Goal: Task Accomplishment & Management: Complete application form

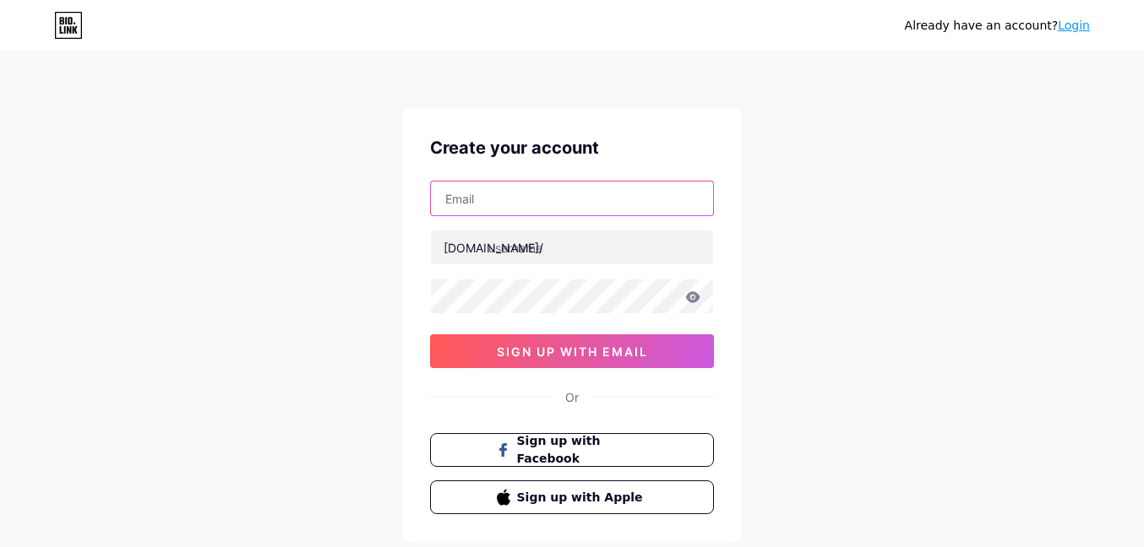
click at [505, 201] on input "text" at bounding box center [572, 199] width 282 height 34
paste input "[EMAIL_ADDRESS][DOMAIN_NAME]"
type input "[EMAIL_ADDRESS][DOMAIN_NAME]"
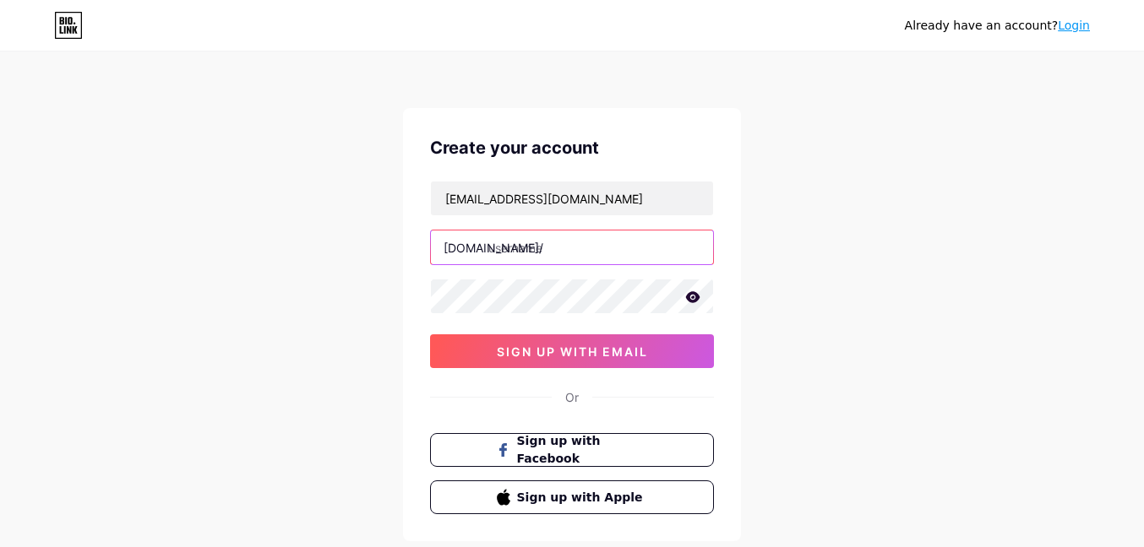
click at [533, 248] on input "text" at bounding box center [572, 248] width 282 height 34
click at [541, 250] on input "text" at bounding box center [572, 248] width 282 height 34
paste input "portalcenterdesk"
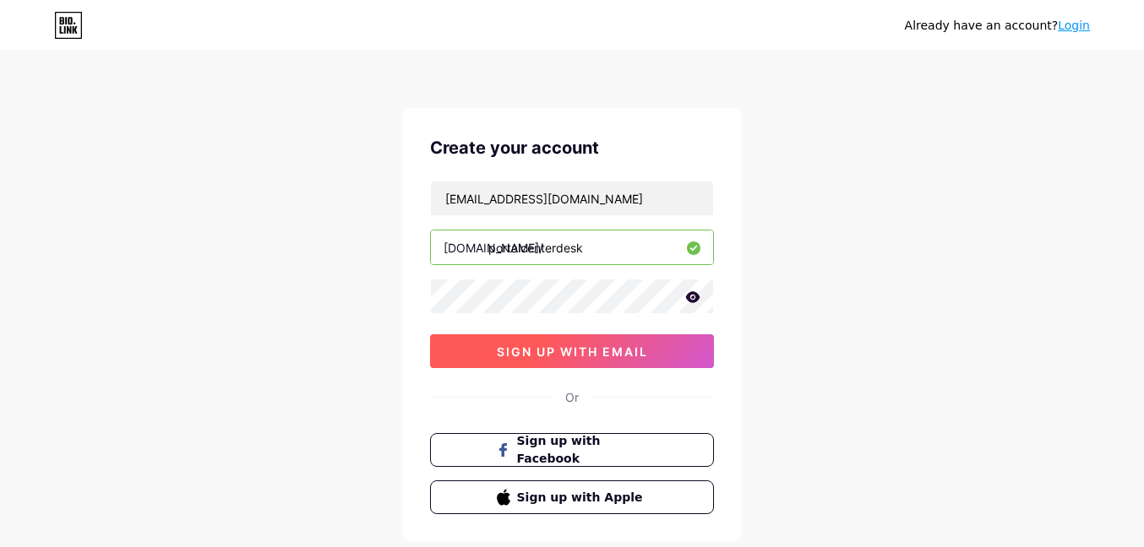
type input "portalcenterdesk"
click at [573, 350] on span "sign up with email" at bounding box center [572, 352] width 151 height 14
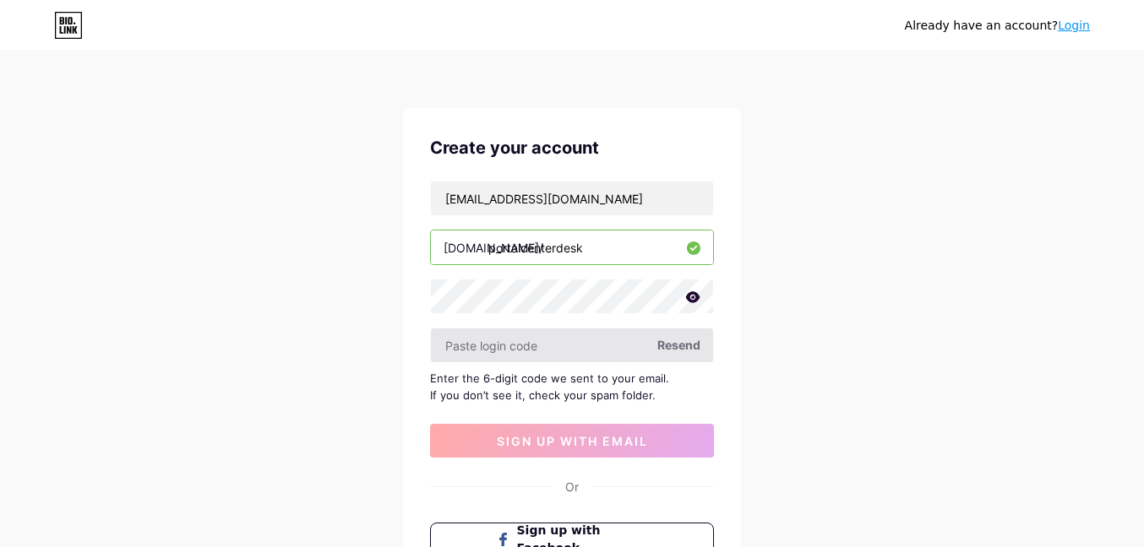
click at [553, 350] on input "text" at bounding box center [572, 346] width 282 height 34
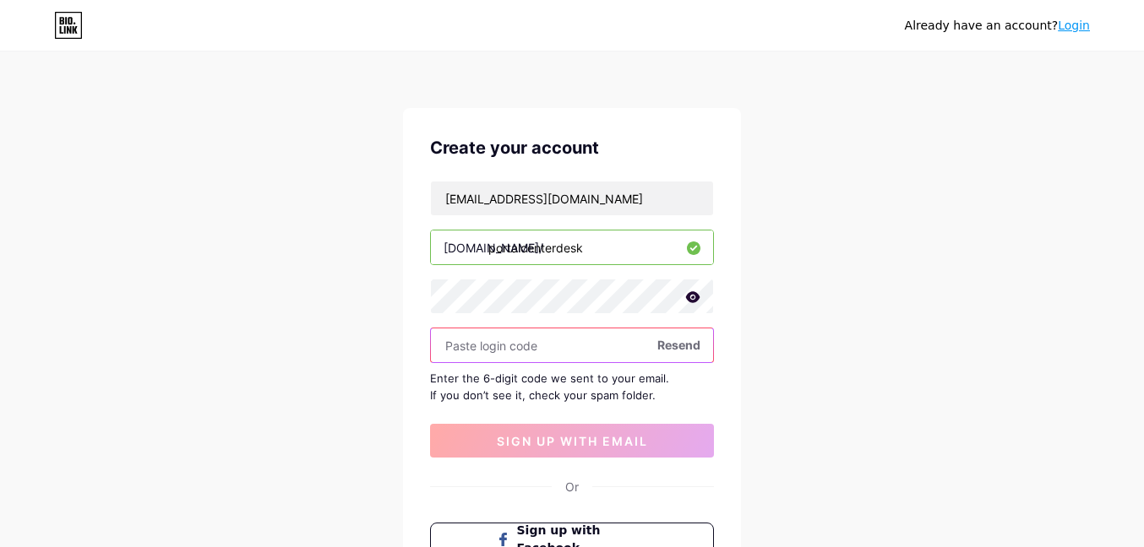
paste input "148931"
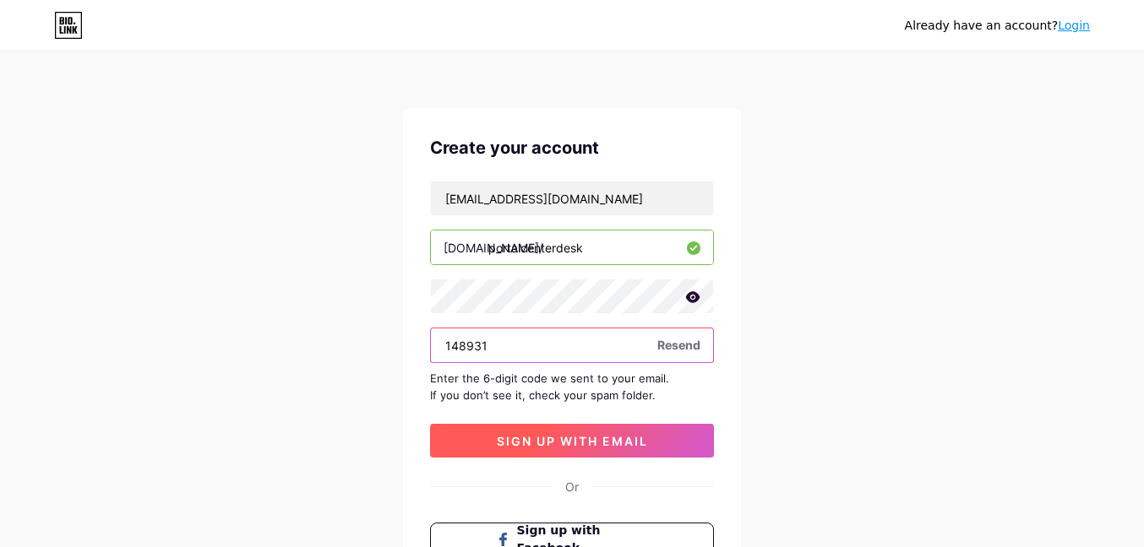
type input "148931"
click at [573, 438] on span "sign up with email" at bounding box center [572, 441] width 151 height 14
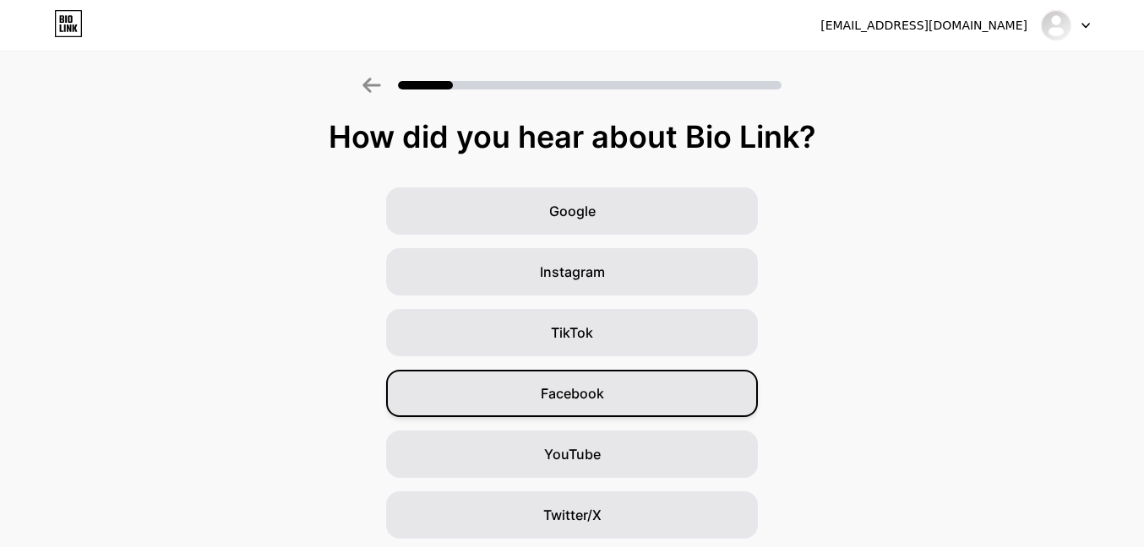
click at [606, 399] on div "Facebook" at bounding box center [572, 393] width 372 height 47
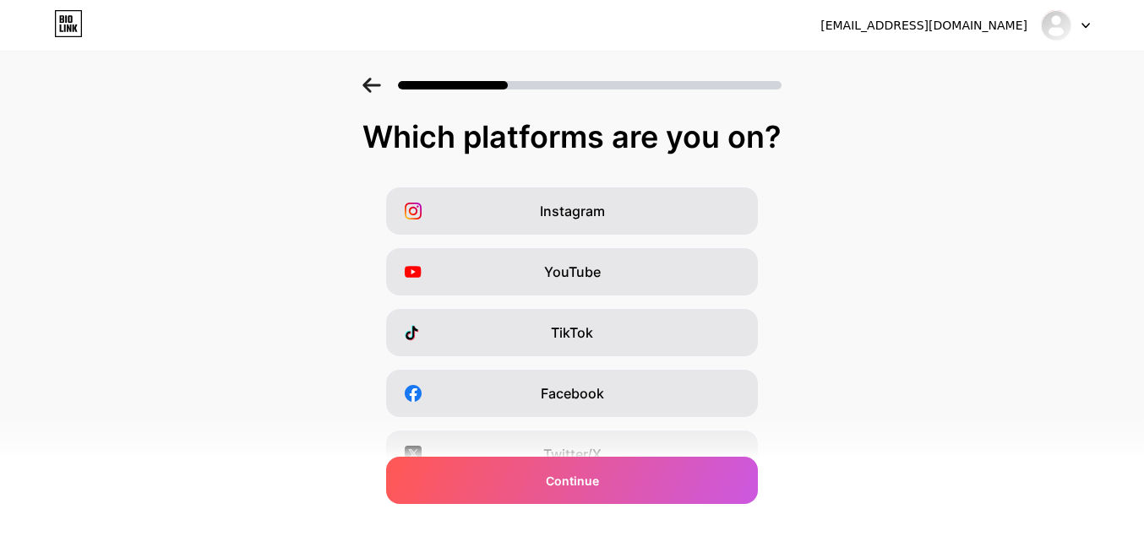
scroll to position [265, 0]
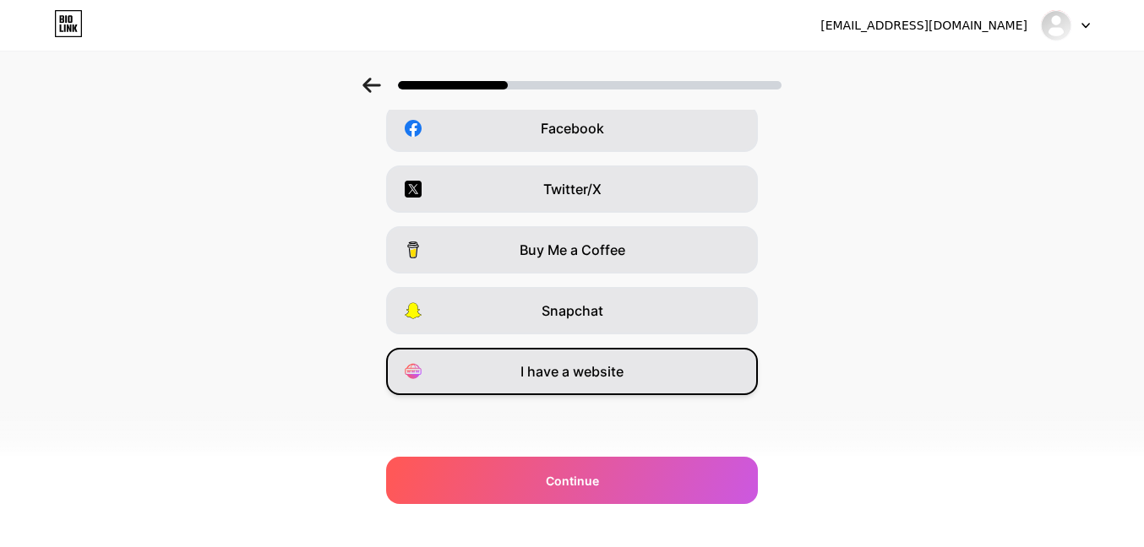
click at [592, 376] on span "I have a website" at bounding box center [571, 371] width 103 height 20
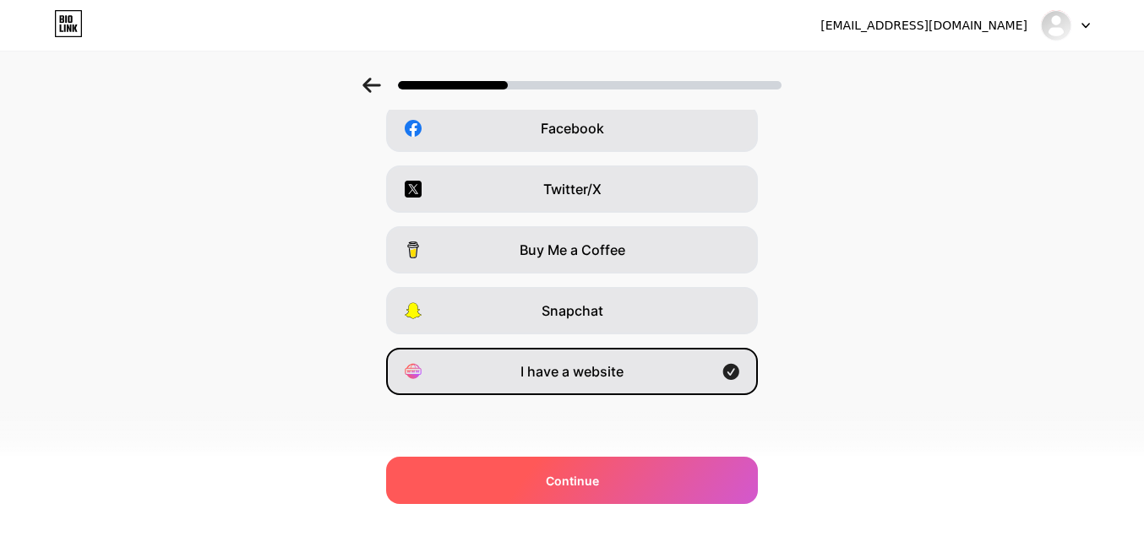
click at [587, 488] on span "Continue" at bounding box center [572, 481] width 53 height 18
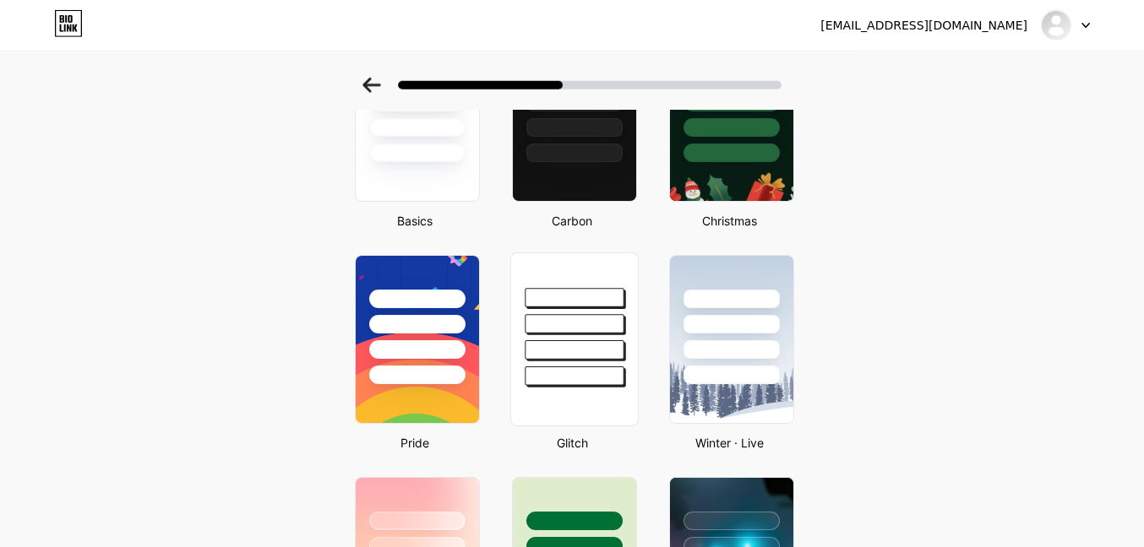
scroll to position [166, 0]
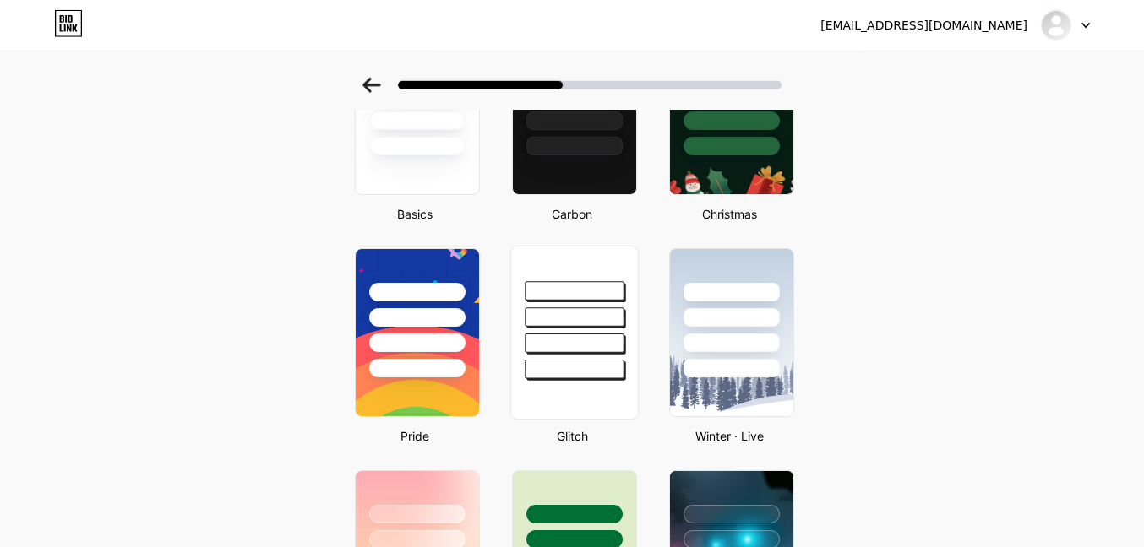
click at [573, 299] on div at bounding box center [573, 290] width 99 height 19
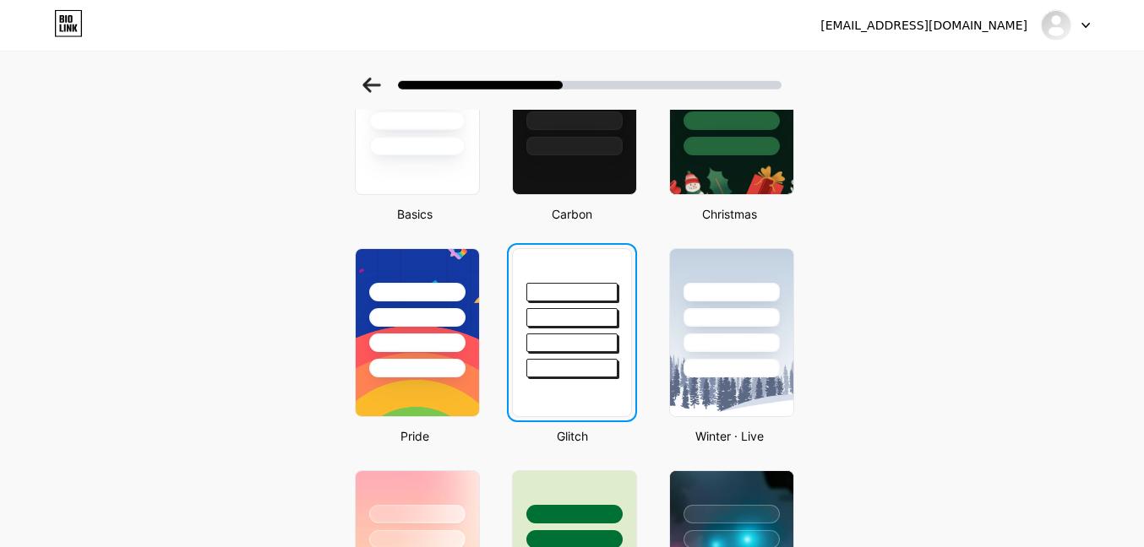
scroll to position [0, 0]
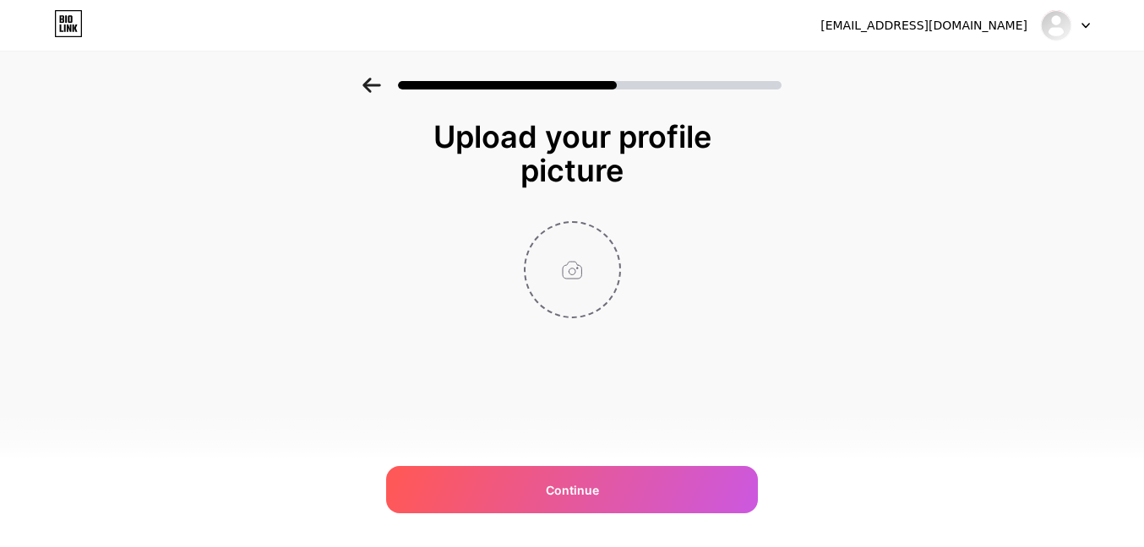
click at [573, 270] on input "file" at bounding box center [572, 270] width 94 height 94
type input "C:\fakepath\roundcube.png"
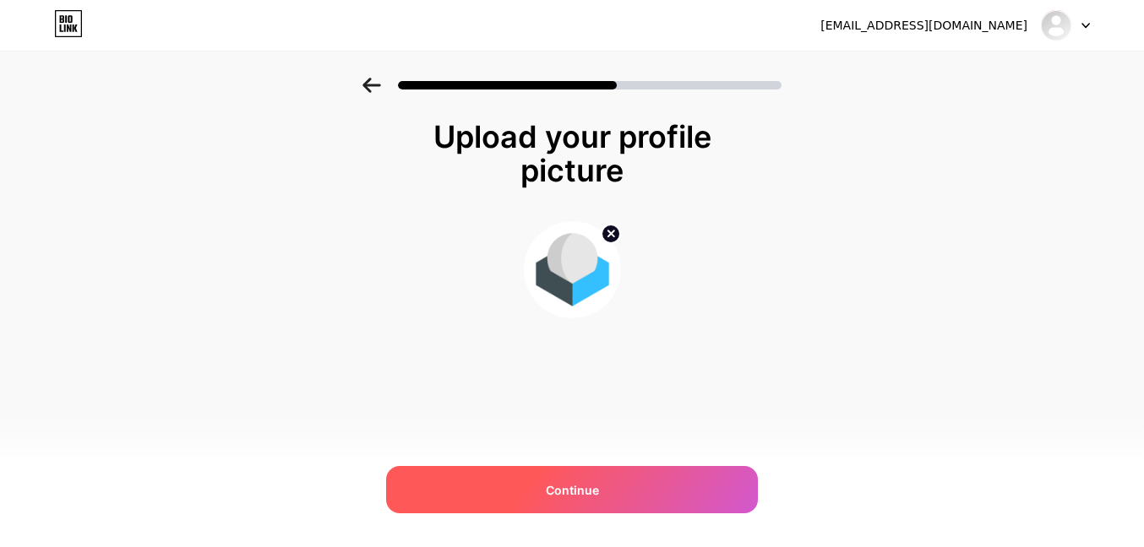
click at [562, 494] on span "Continue" at bounding box center [572, 490] width 53 height 18
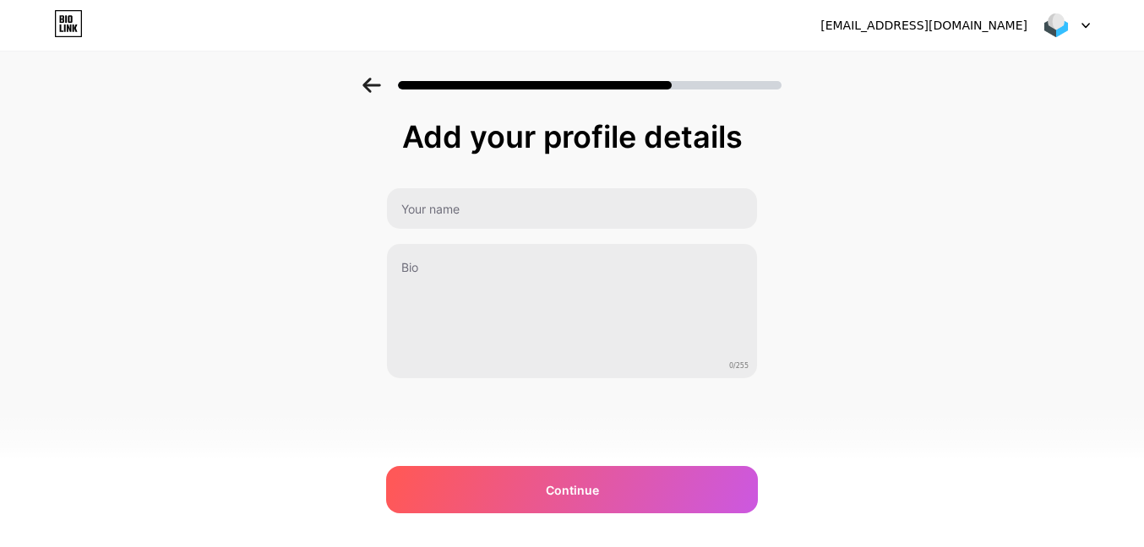
click at [369, 84] on icon at bounding box center [371, 85] width 19 height 15
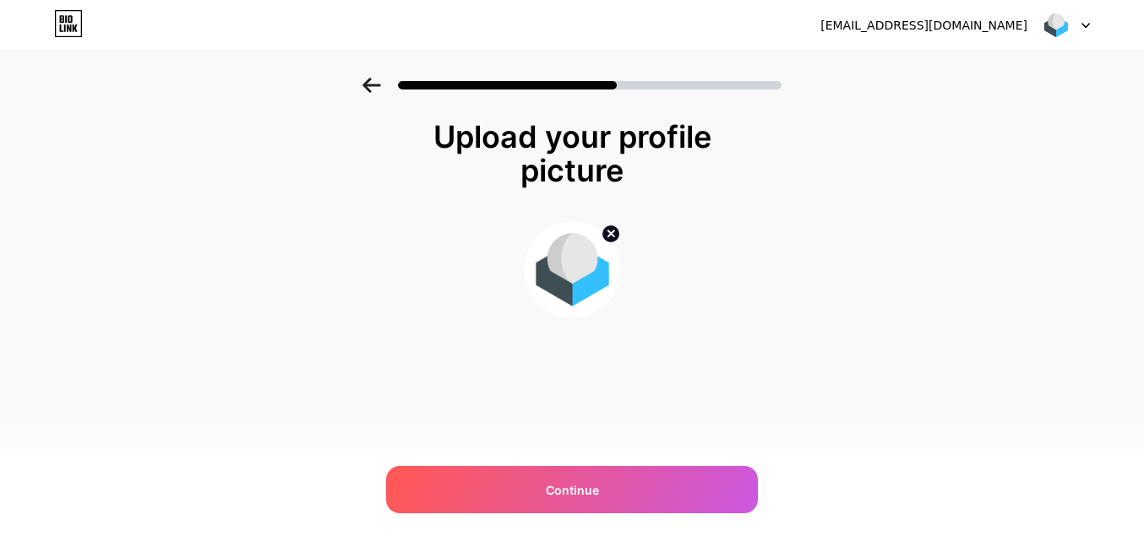
click at [610, 236] on icon at bounding box center [610, 234] width 6 height 6
click at [568, 274] on input "file" at bounding box center [572, 270] width 94 height 94
type input "C:\fakepath\s2umwk4G98YeoCyo8rGTS6.jpg"
click at [611, 236] on circle at bounding box center [610, 234] width 19 height 19
click at [562, 277] on input "file" at bounding box center [572, 270] width 94 height 94
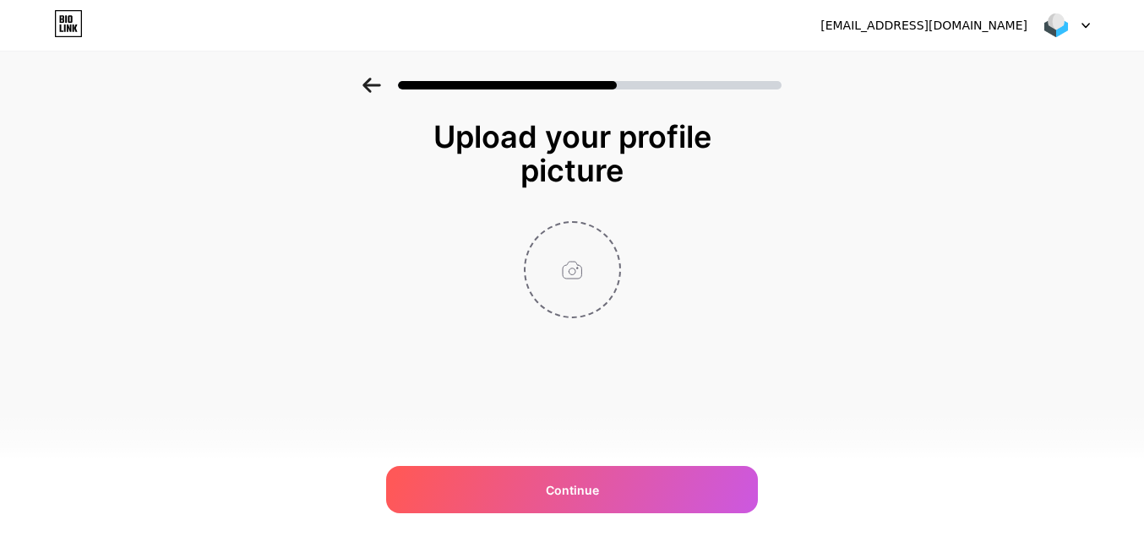
type input "C:\fakepath\Fordd.png"
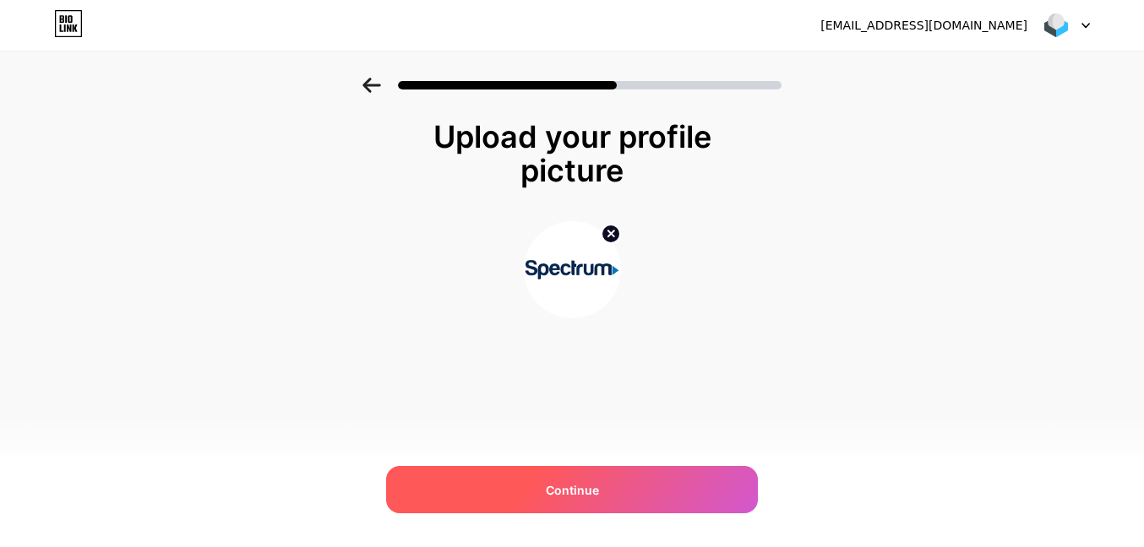
click at [582, 492] on span "Continue" at bounding box center [572, 490] width 53 height 18
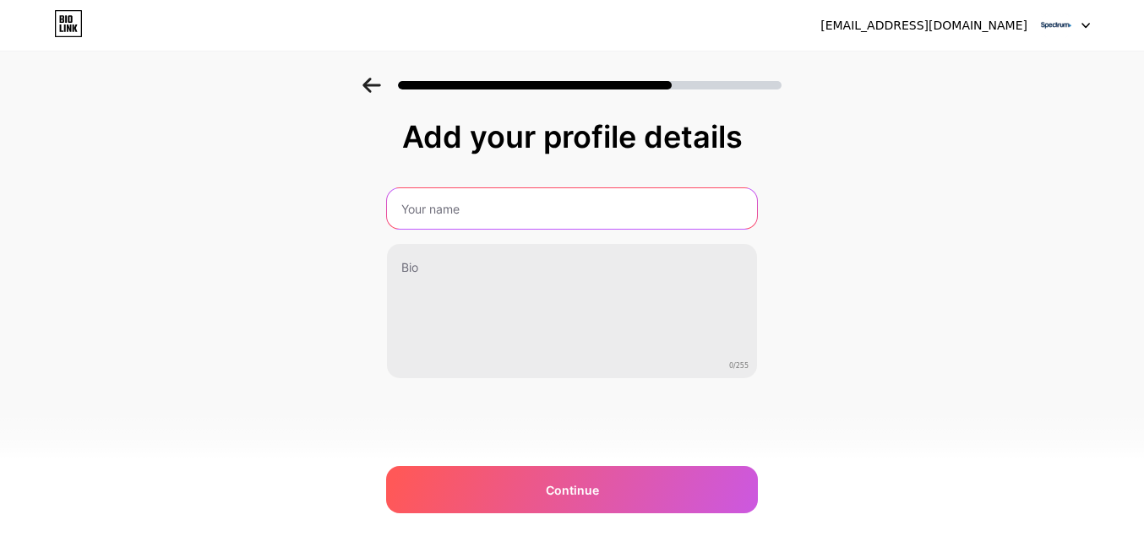
click at [511, 213] on input "text" at bounding box center [572, 208] width 370 height 41
paste input "Spectrum Mail Technical Support & Customer Care"
type input "Spectrum Mail Technical Support & Customer Care"
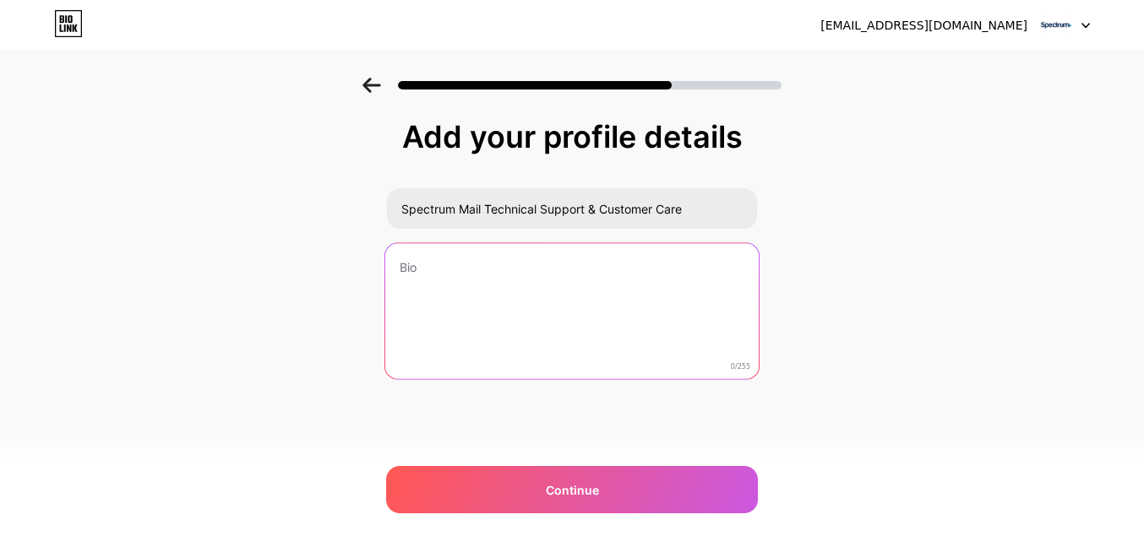
click at [551, 261] on textarea at bounding box center [571, 312] width 373 height 138
paste textarea "Your Security, Our Priority."
click at [398, 300] on textarea "Your Security, Our Priority." at bounding box center [571, 312] width 373 height 138
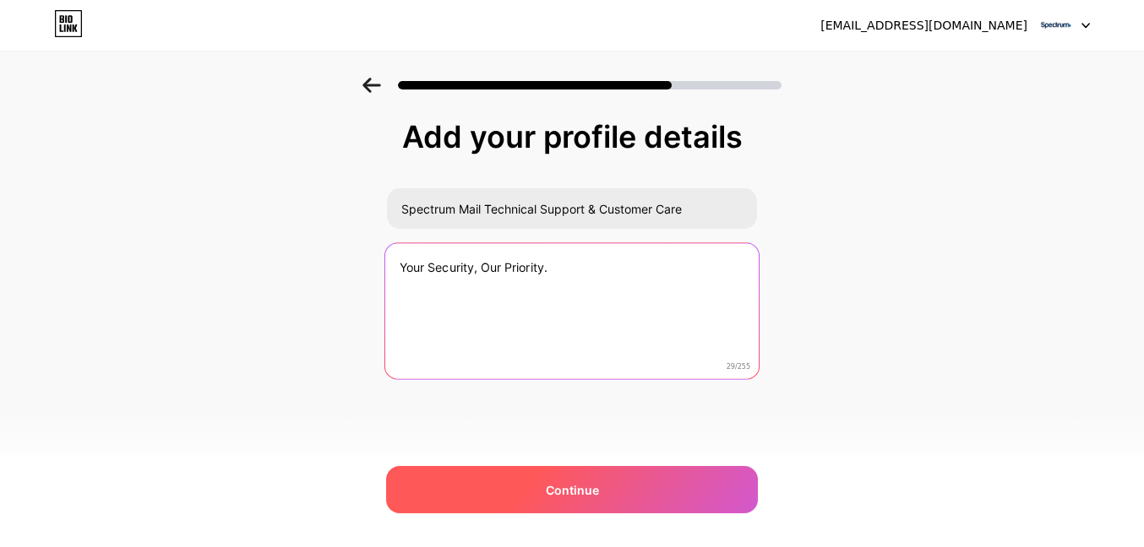
type textarea "Your Security, Our Priority."
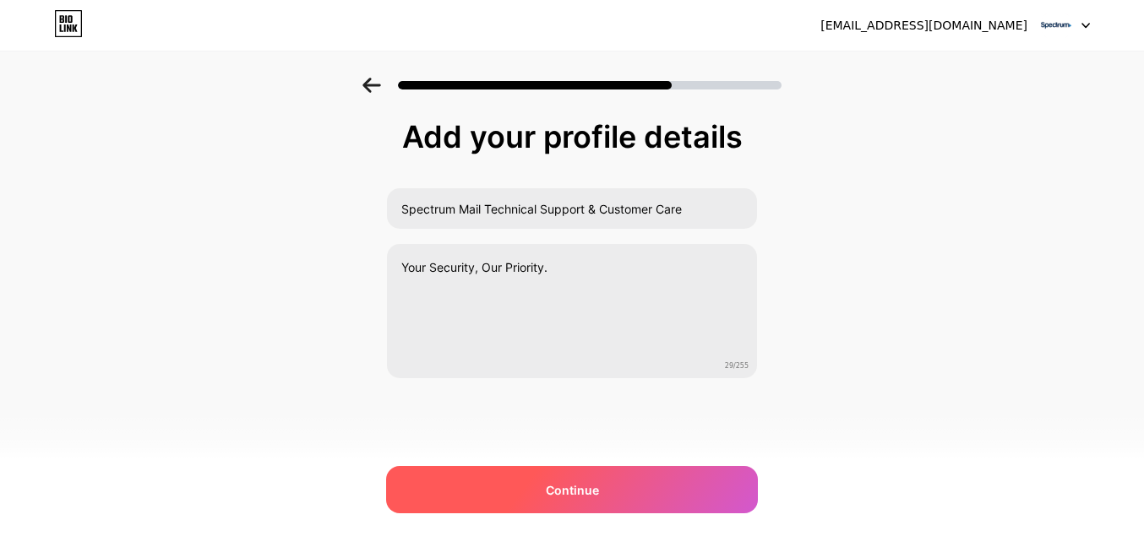
click at [577, 492] on span "Continue" at bounding box center [572, 490] width 53 height 18
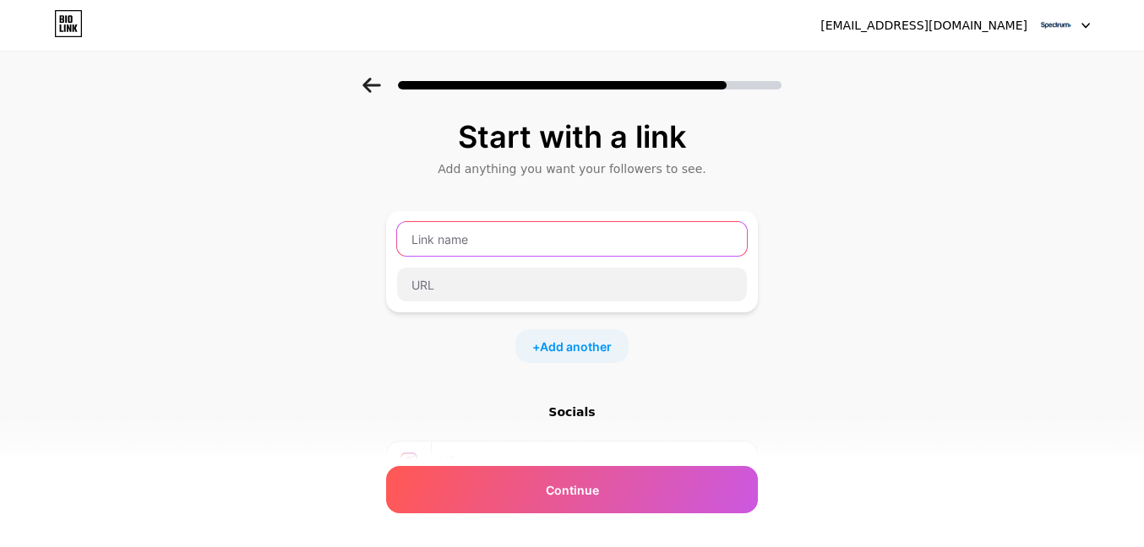
click at [475, 247] on input "text" at bounding box center [572, 239] width 350 height 34
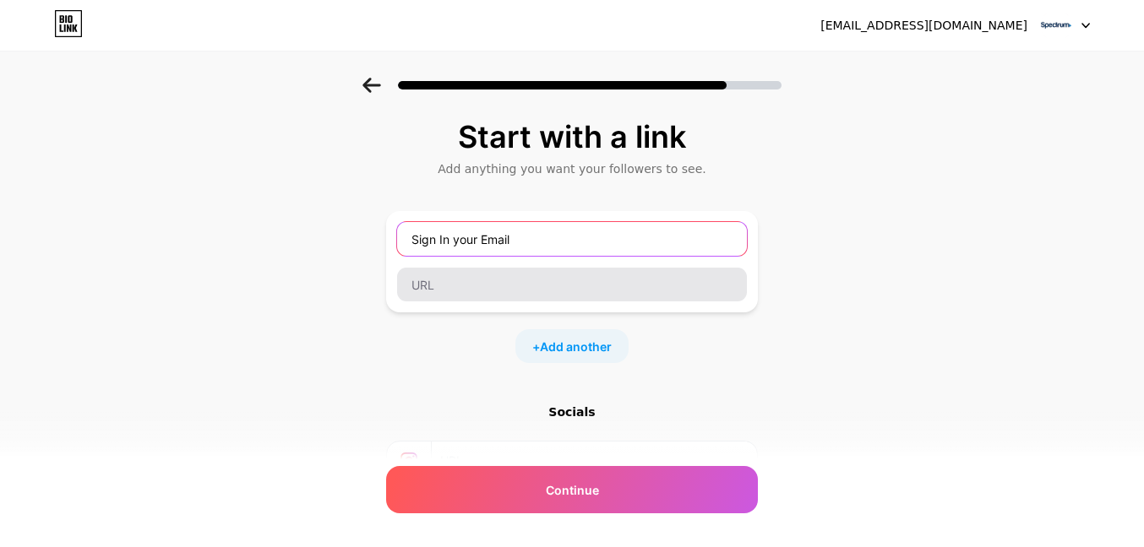
type input "Sign In your Email"
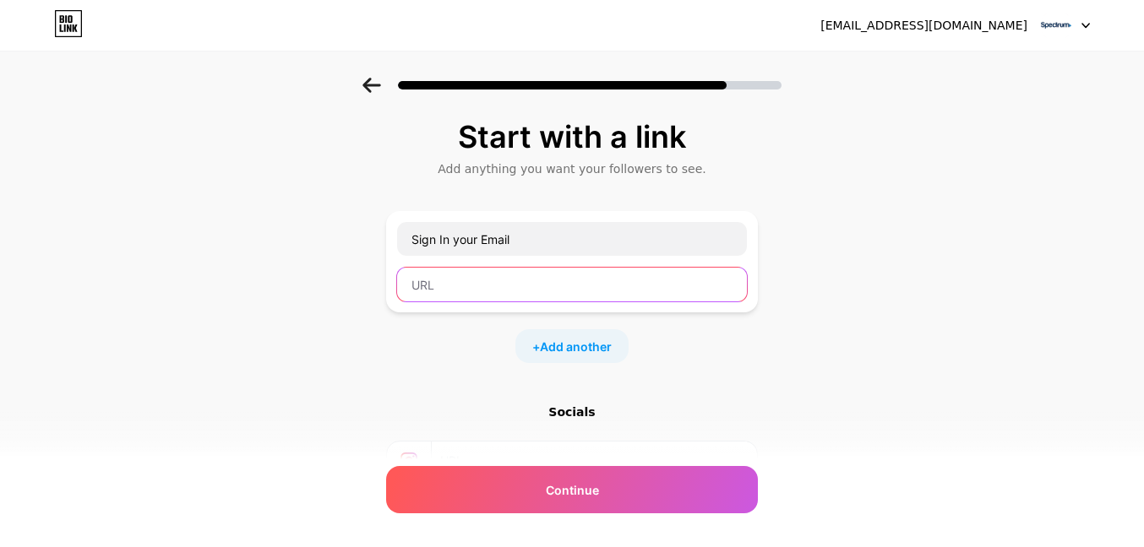
click at [492, 286] on input "text" at bounding box center [572, 285] width 350 height 34
click at [525, 288] on input "text" at bounding box center [572, 285] width 350 height 34
paste input "[URL][DOMAIN_NAME]"
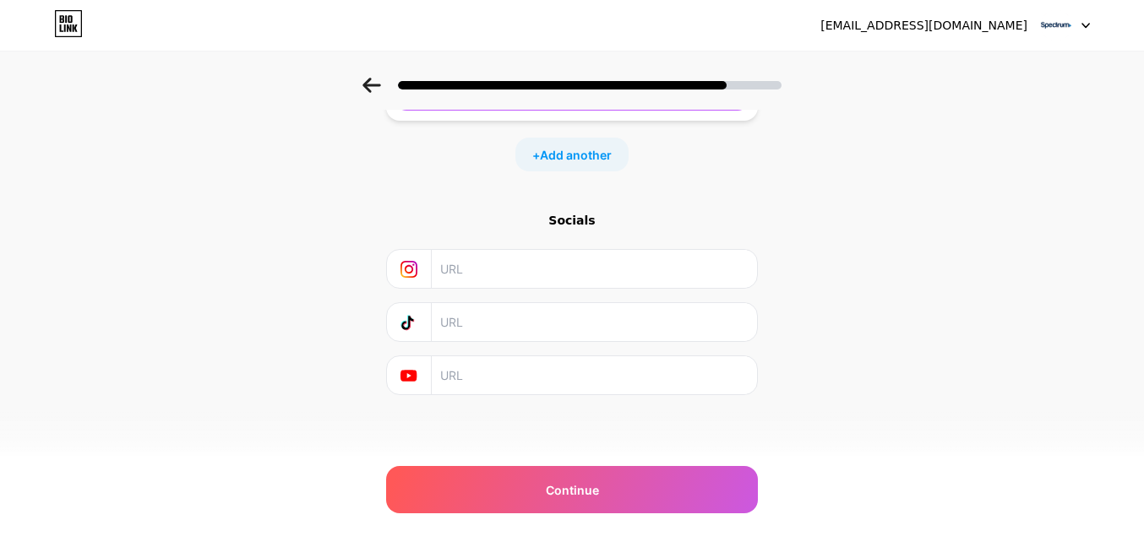
scroll to position [180, 0]
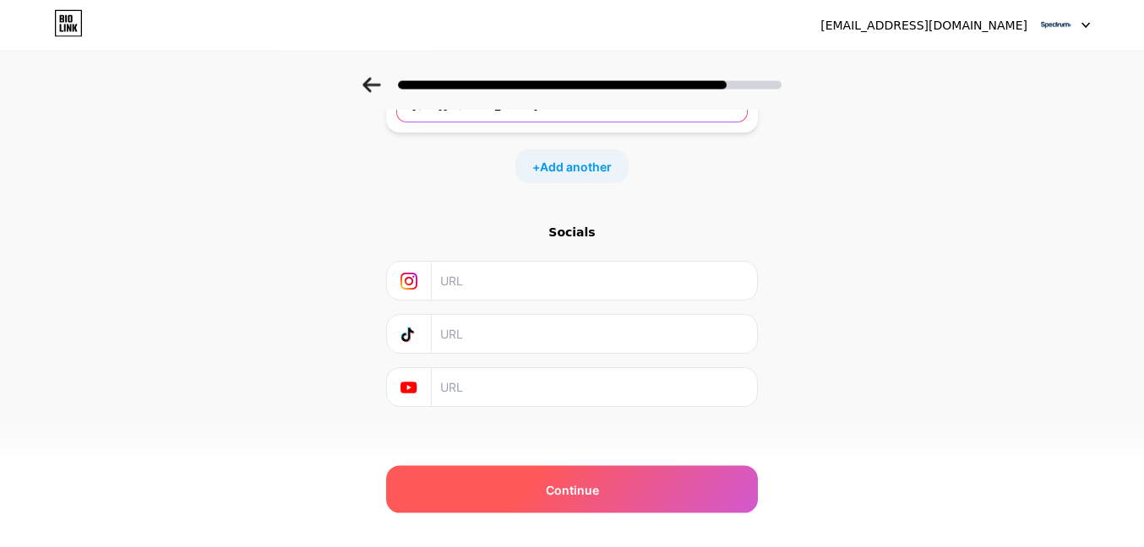
type input "[URL][DOMAIN_NAME]"
click at [561, 481] on span "Continue" at bounding box center [572, 490] width 53 height 18
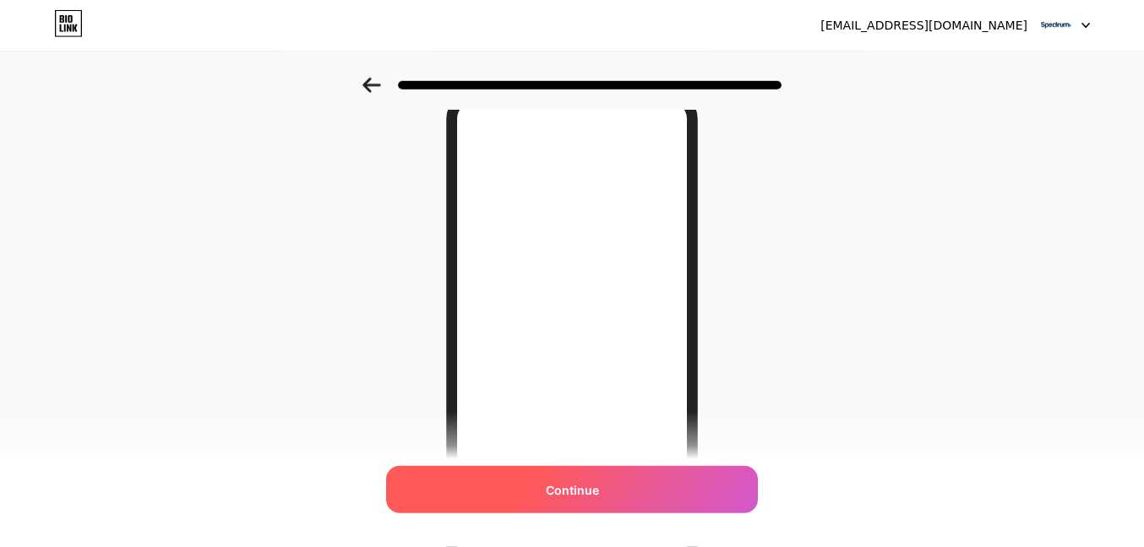
scroll to position [189, 0]
click at [571, 491] on span "Continue" at bounding box center [572, 490] width 53 height 18
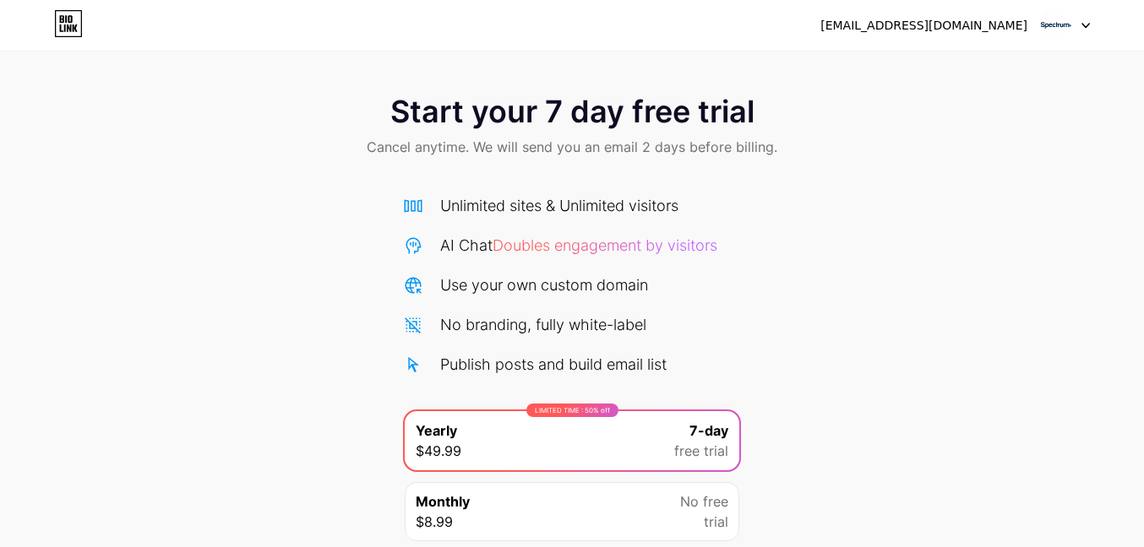
scroll to position [133, 0]
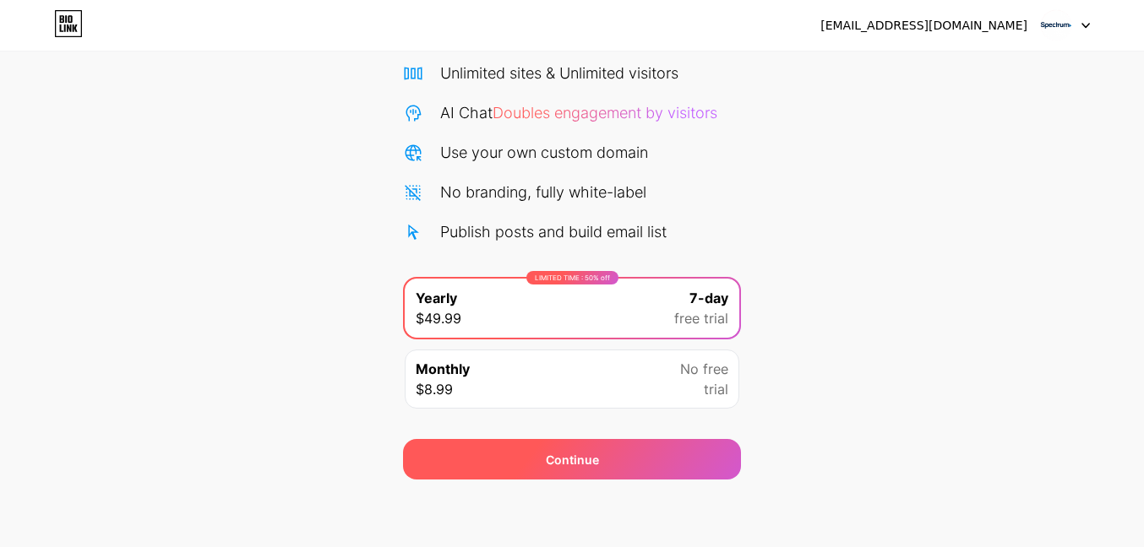
click at [568, 454] on span "Continue" at bounding box center [572, 460] width 53 height 18
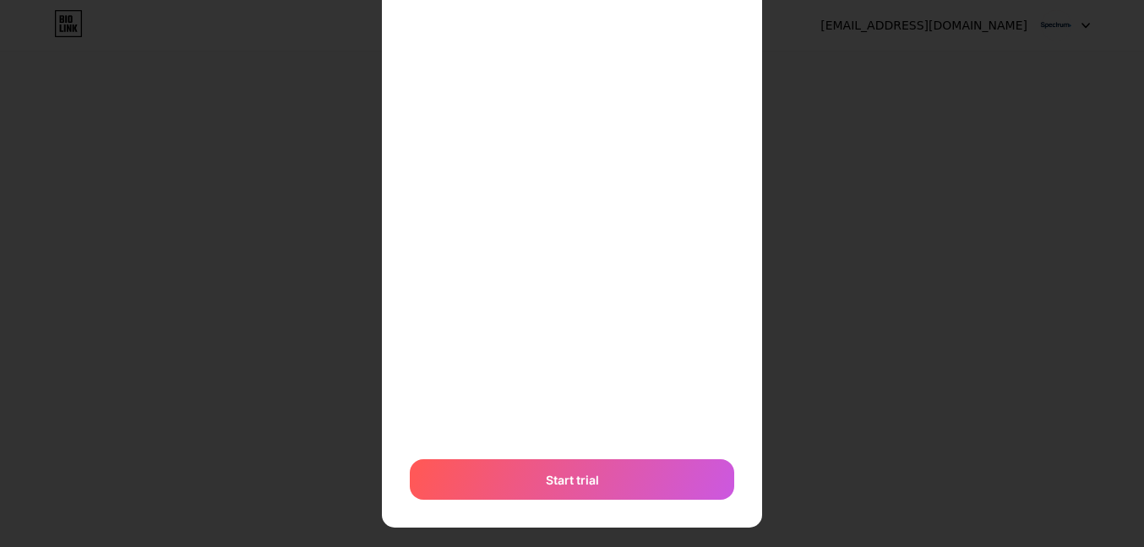
scroll to position [465, 0]
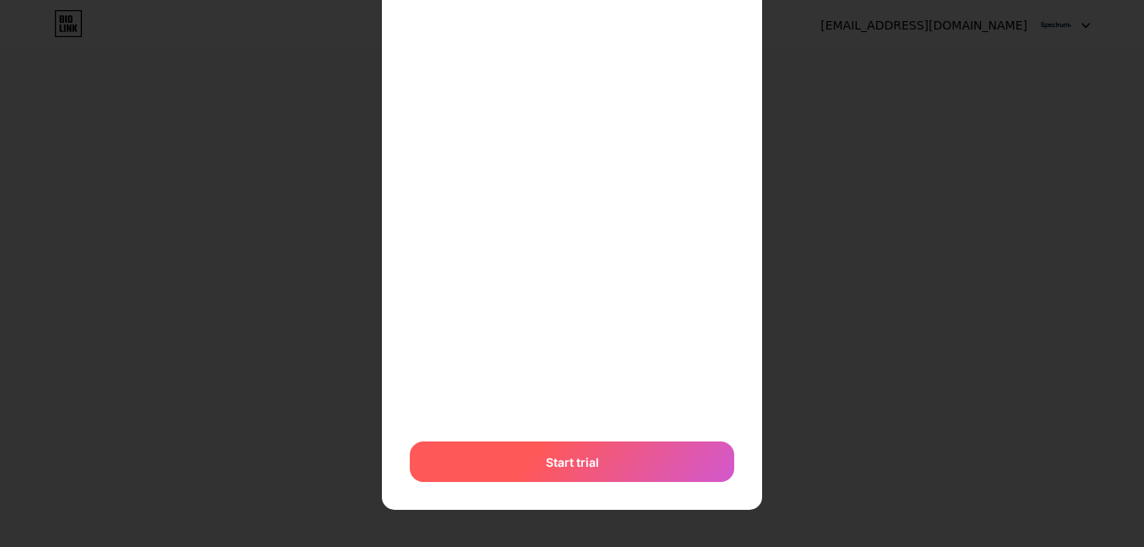
click at [570, 465] on span "Start trial" at bounding box center [572, 463] width 53 height 18
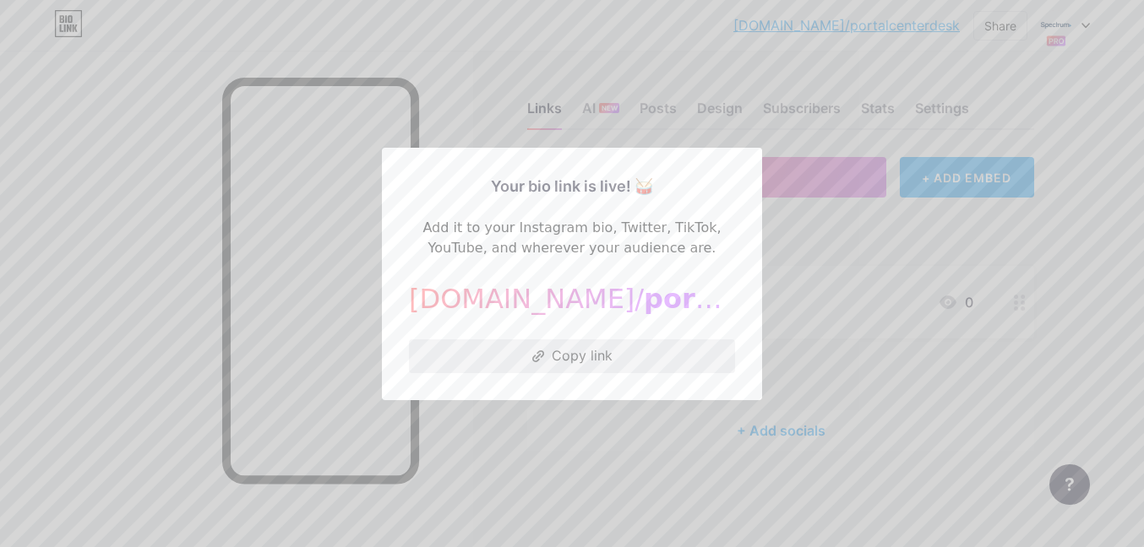
click at [573, 357] on button "Copy link" at bounding box center [572, 357] width 326 height 34
click at [605, 354] on button "Copy link" at bounding box center [572, 357] width 326 height 34
click at [605, 354] on button "Copied!" at bounding box center [572, 357] width 326 height 34
click at [591, 356] on button "Copy link" at bounding box center [572, 357] width 326 height 34
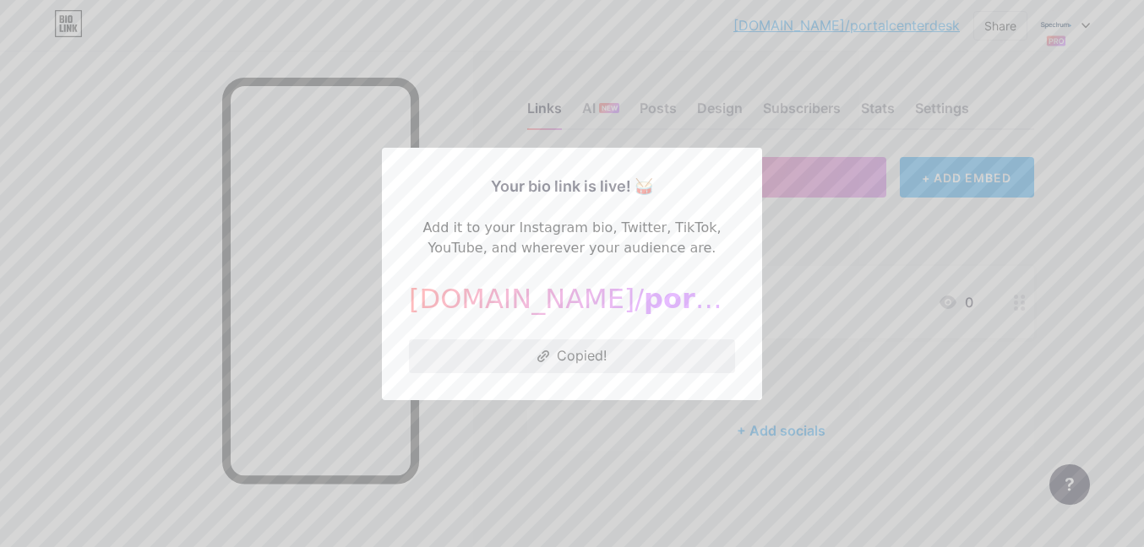
click at [591, 356] on button "Copied!" at bounding box center [572, 357] width 326 height 34
click at [594, 350] on button "Copy link" at bounding box center [572, 357] width 326 height 34
click at [806, 240] on div at bounding box center [572, 273] width 1144 height 547
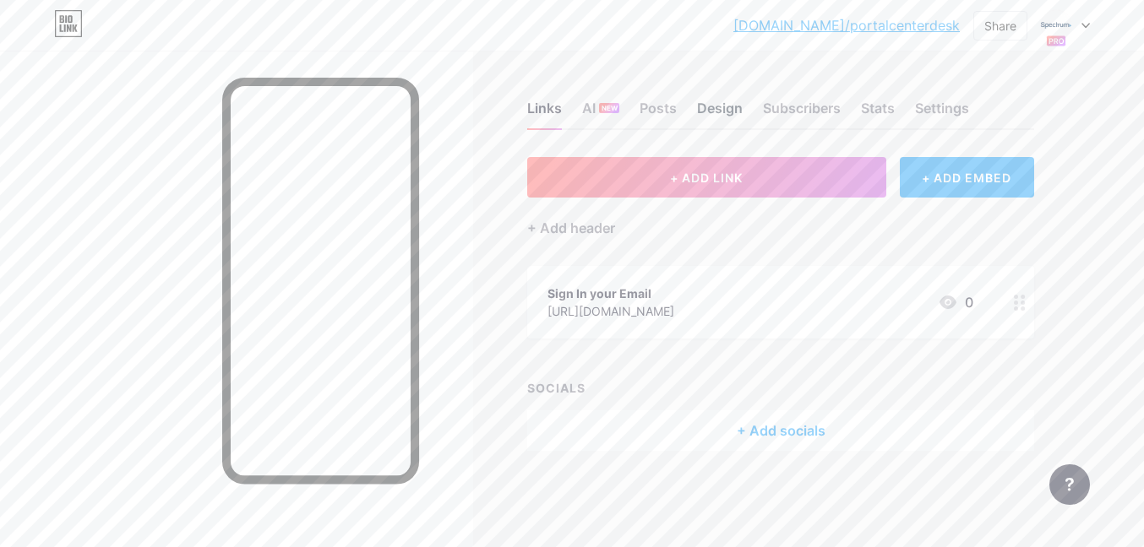
click at [720, 106] on div "Design" at bounding box center [720, 113] width 46 height 30
click at [546, 108] on div "Links" at bounding box center [544, 113] width 35 height 30
click at [721, 110] on div "Design" at bounding box center [720, 113] width 46 height 30
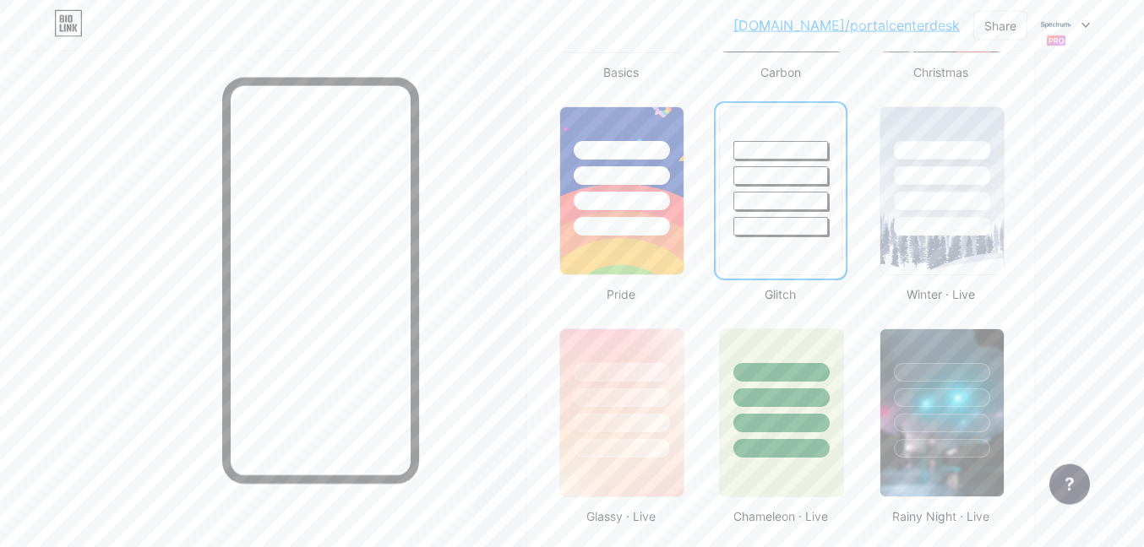
scroll to position [2327, 0]
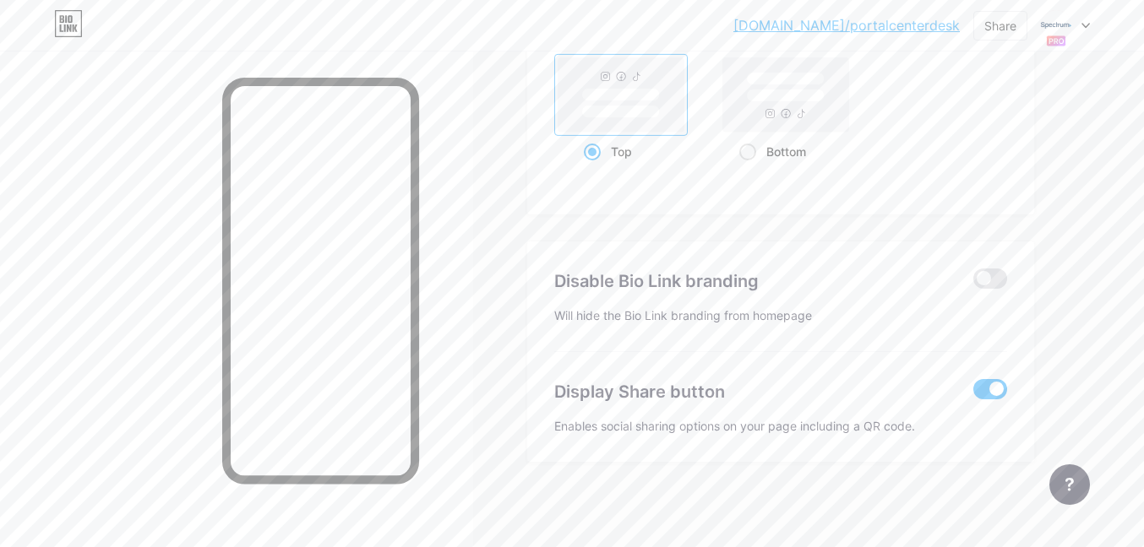
click at [987, 392] on span at bounding box center [990, 389] width 34 height 20
click at [973, 394] on input "checkbox" at bounding box center [973, 394] width 0 height 0
